Goal: Find specific page/section: Find specific page/section

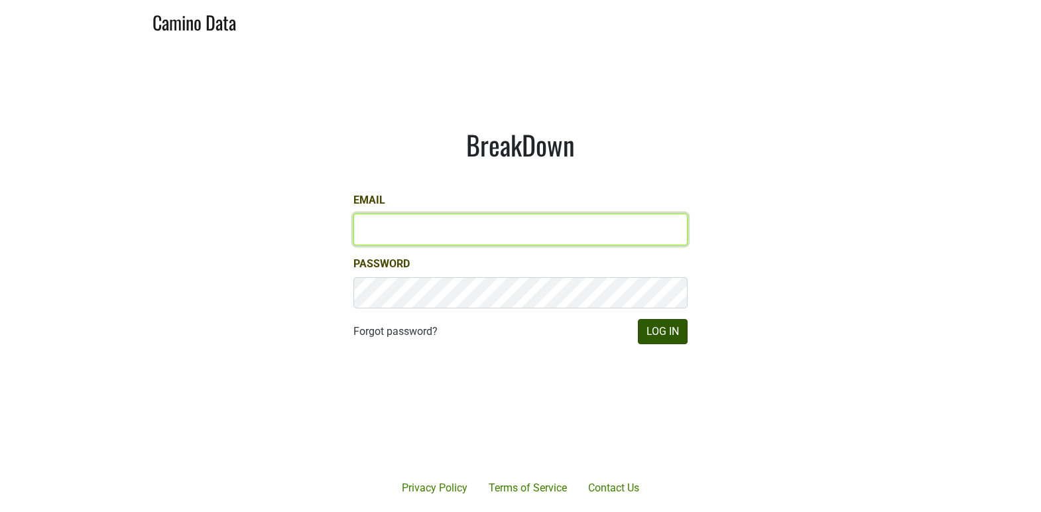
type input "[EMAIL_ADDRESS][DOMAIN_NAME]"
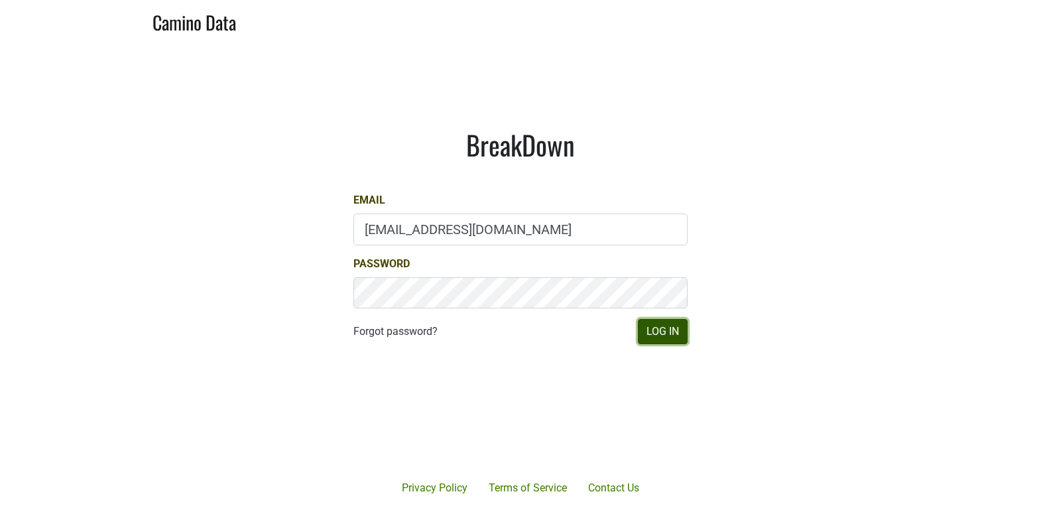
click at [676, 334] on button "Log In" at bounding box center [663, 331] width 50 height 25
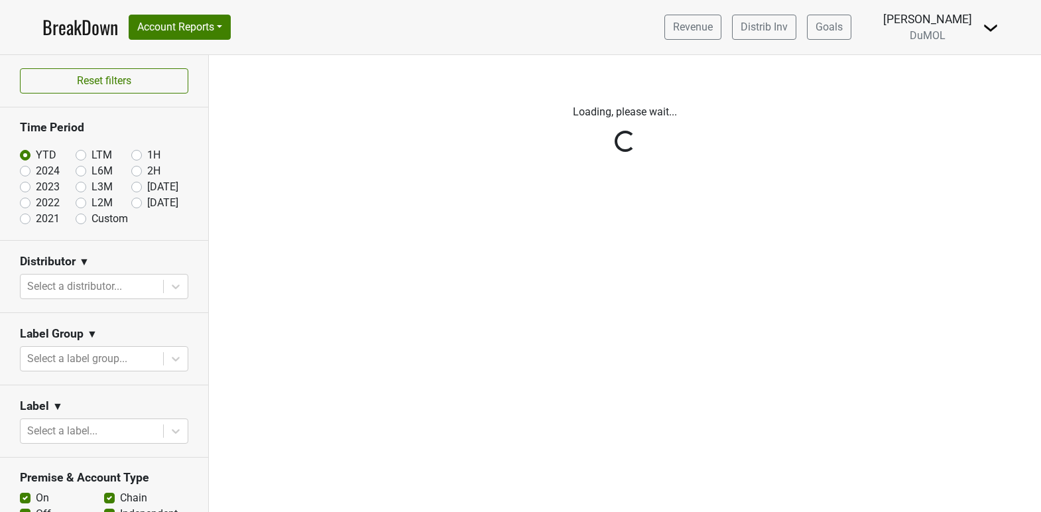
click at [73, 149] on div "Reset filters Time Period YTD LTM 1H 2024 L6M 2H 2023 L3M Jul '25 2022 L2M Aug …" at bounding box center [104, 283] width 209 height 457
click at [75, 152] on div "Reset filters Time Period YTD LTM 1H 2024 L6M 2H 2023 L3M Jul '25 2022 L2M Aug …" at bounding box center [104, 283] width 209 height 457
click at [79, 152] on div "Reset filters Time Period YTD LTM 1H 2024 L6M 2H 2023 L3M Jul '25 2022 L2M Aug …" at bounding box center [104, 283] width 209 height 457
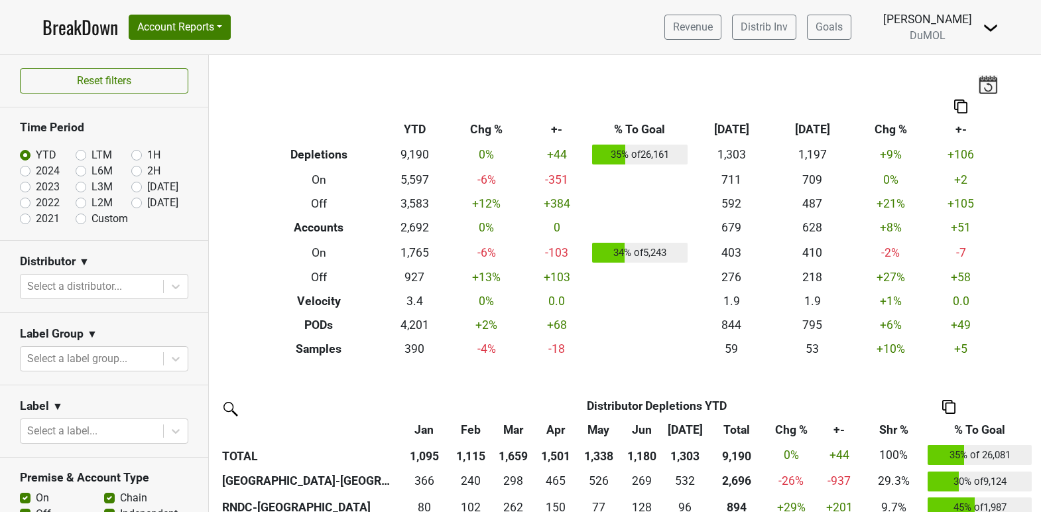
click at [92, 152] on label "LTM" at bounding box center [102, 155] width 21 height 16
click at [79, 152] on input "LTM" at bounding box center [102, 153] width 53 height 13
radio input "true"
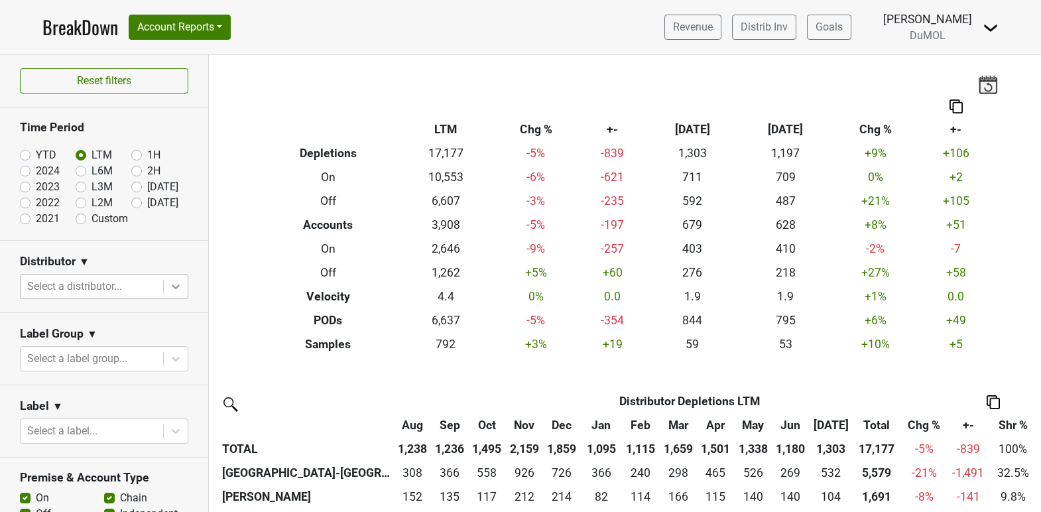
click at [173, 281] on icon at bounding box center [175, 286] width 13 height 13
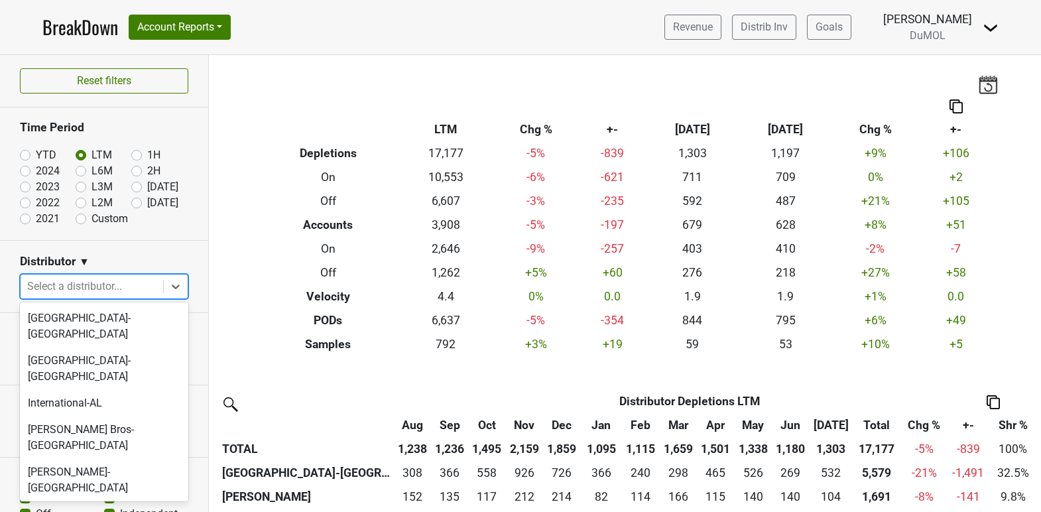
scroll to position [604, 0]
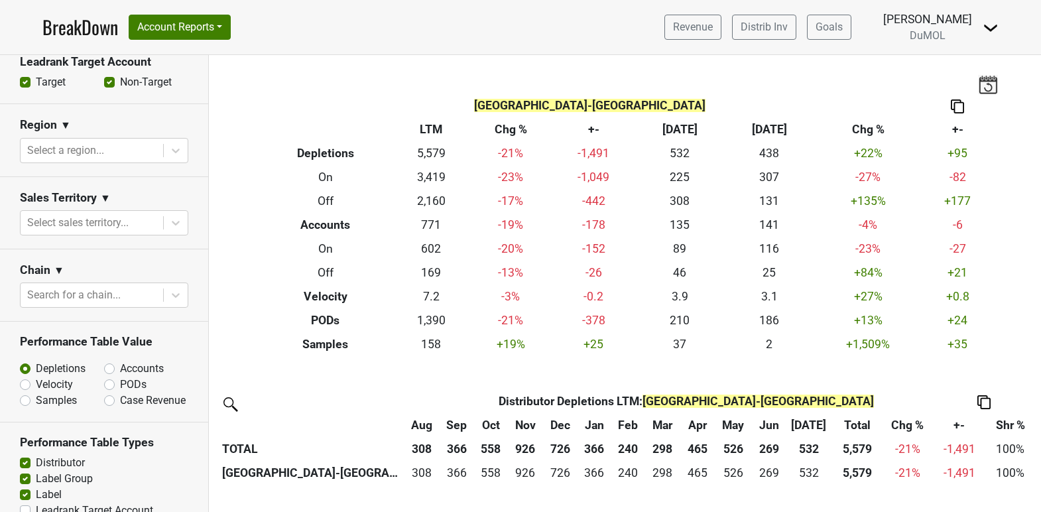
scroll to position [509, 0]
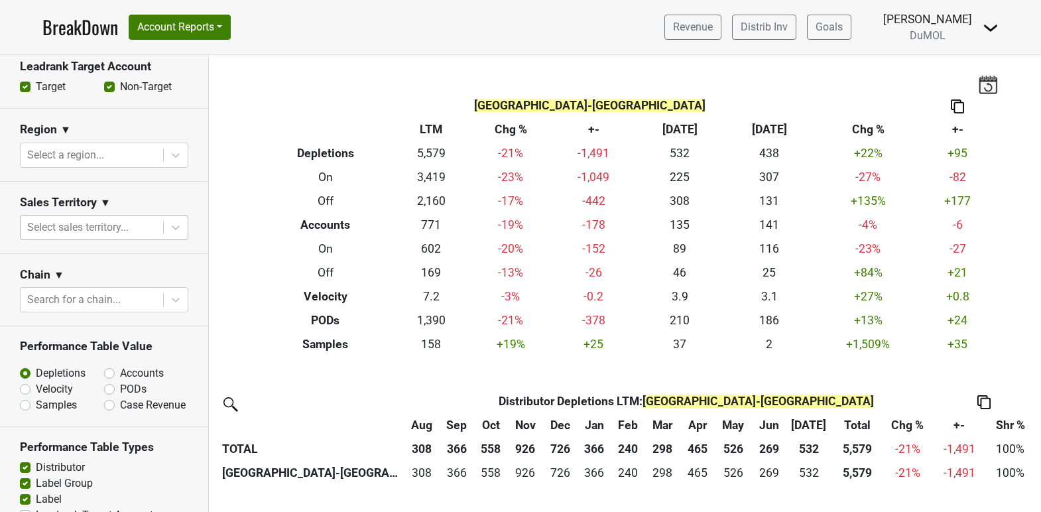
click at [111, 218] on div at bounding box center [91, 227] width 129 height 19
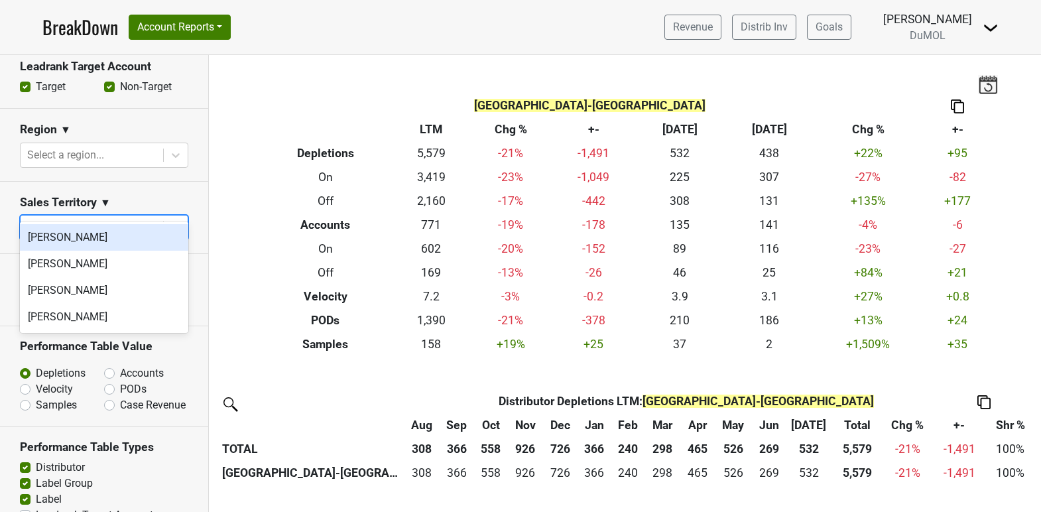
click at [111, 218] on div at bounding box center [91, 227] width 129 height 19
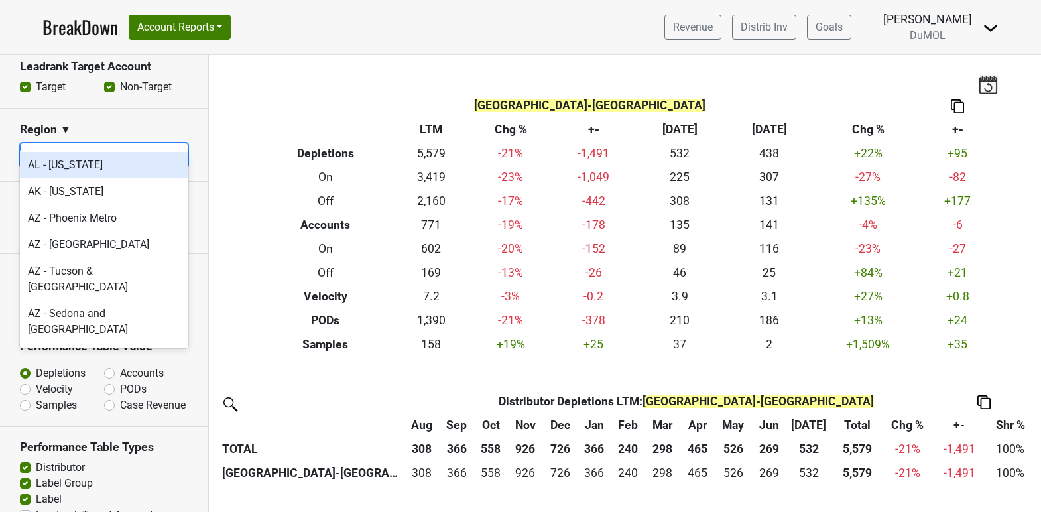
click at [110, 146] on div at bounding box center [91, 155] width 129 height 19
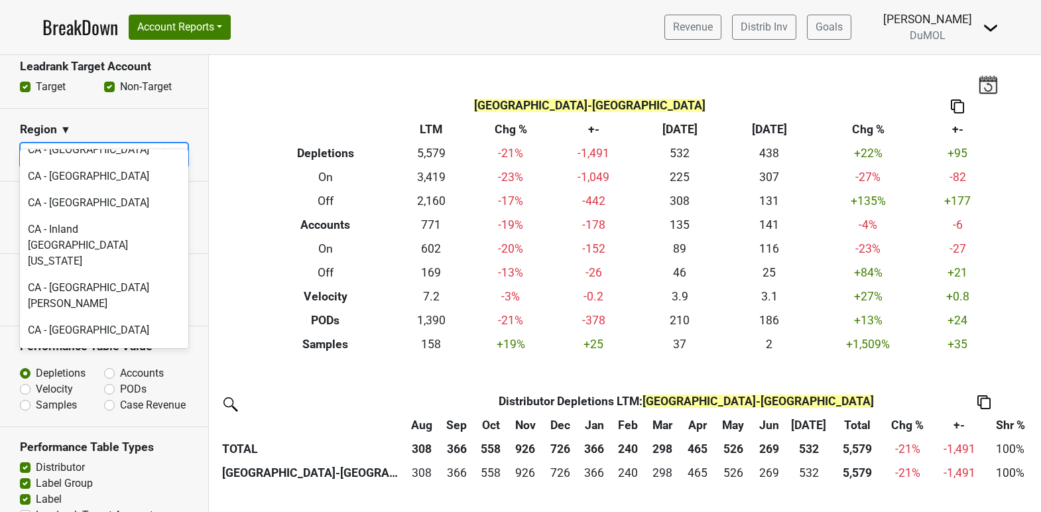
scroll to position [276, 0]
click at [123, 343] on div "CA - Napa & Sonoma" at bounding box center [104, 356] width 168 height 27
